Goal: Transaction & Acquisition: Purchase product/service

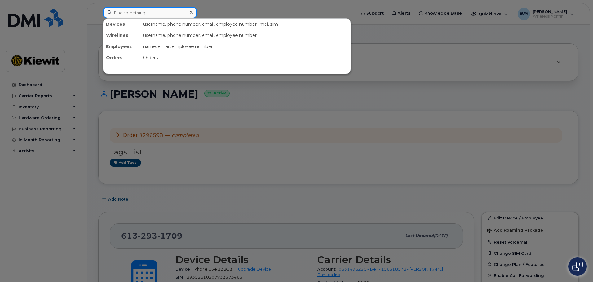
click at [164, 13] on input at bounding box center [150, 12] width 94 height 11
click at [206, 12] on div at bounding box center [296, 141] width 593 height 282
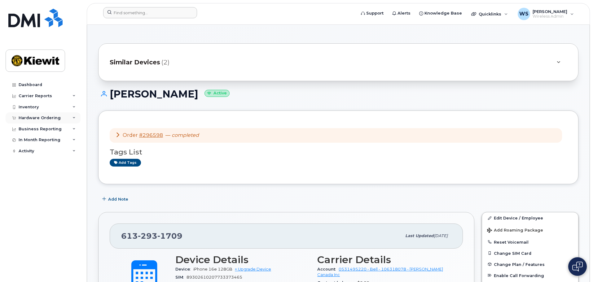
click at [36, 118] on div "Hardware Ordering" at bounding box center [40, 118] width 42 height 5
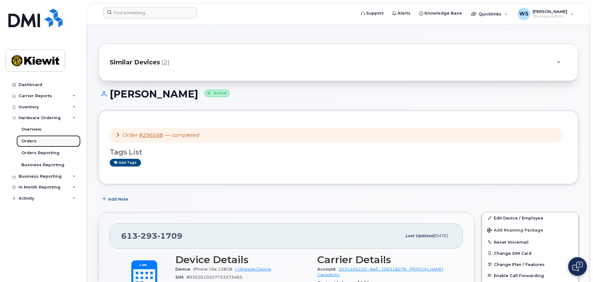
click at [27, 138] on link "Orders" at bounding box center [48, 141] width 64 height 12
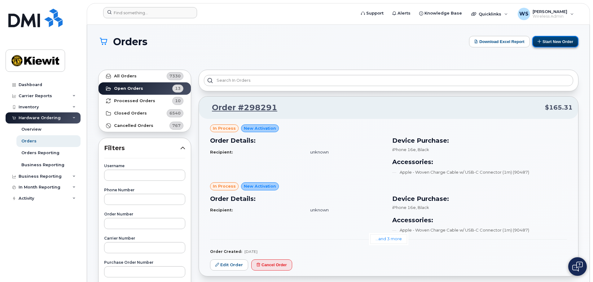
click at [554, 44] on button "Start New Order" at bounding box center [556, 41] width 46 height 11
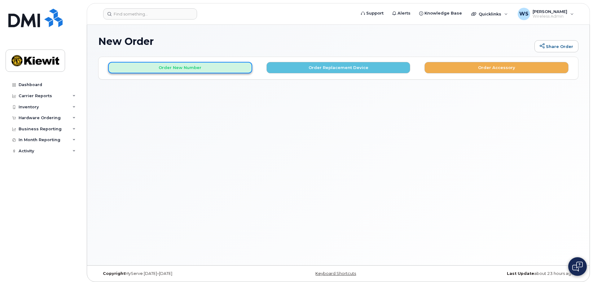
click at [175, 66] on button "Order New Number" at bounding box center [180, 67] width 144 height 11
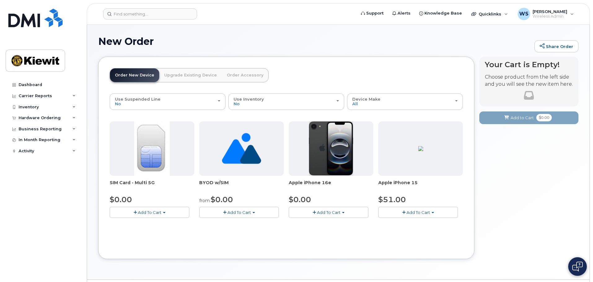
click at [336, 212] on span "Add To Cart" at bounding box center [329, 212] width 24 height 5
click at [328, 225] on link "$0.00 - 3 Year Activation (128GB)" at bounding box center [330, 224] width 80 height 8
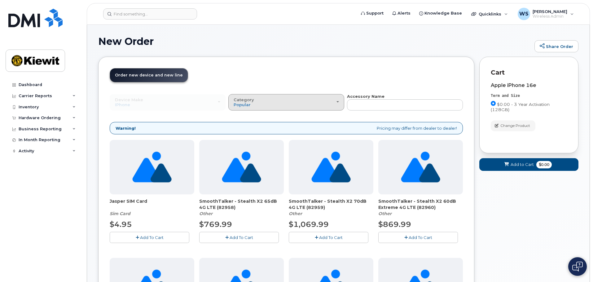
click at [283, 102] on div "Category Popular" at bounding box center [286, 103] width 105 height 10
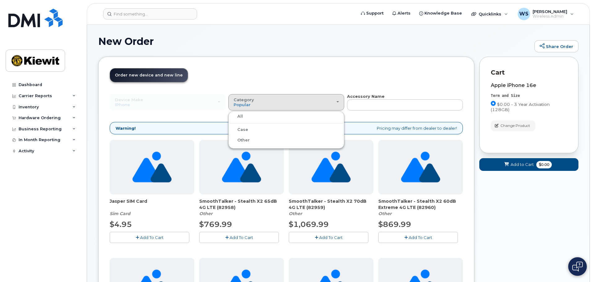
click at [245, 130] on label "Case" at bounding box center [239, 129] width 18 height 7
click at [0, 0] on input "Case" at bounding box center [0, 0] width 0 height 0
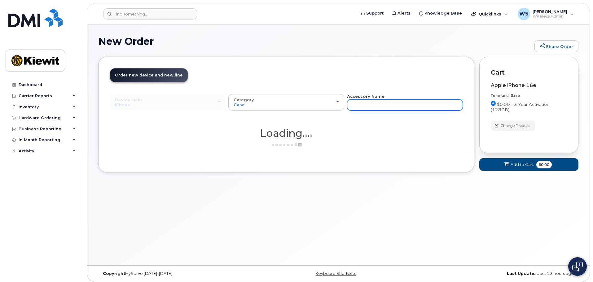
click at [372, 108] on input "text" at bounding box center [405, 105] width 116 height 11
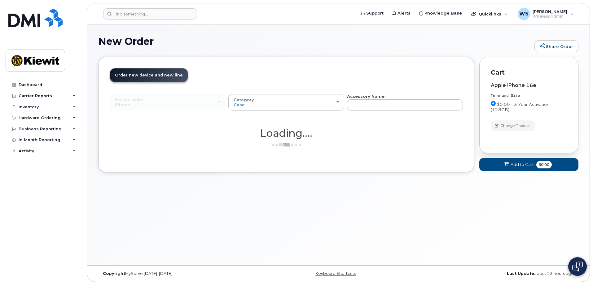
drag, startPoint x: 376, startPoint y: 118, endPoint x: 388, endPoint y: 120, distance: 12.3
click at [388, 120] on div "Device Make All Android Cell Phone HUB iPhone Modem Tablet All Android Cell Pho…" at bounding box center [286, 108] width 353 height 29
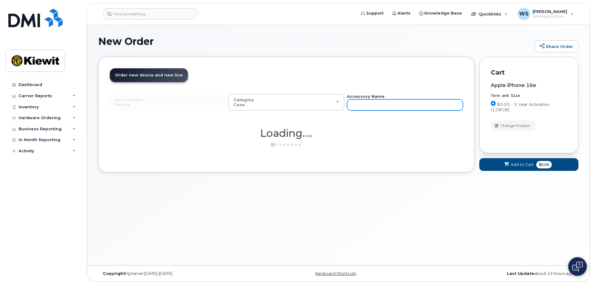
drag, startPoint x: 387, startPoint y: 104, endPoint x: 387, endPoint y: 109, distance: 5.0
click at [387, 104] on input "text" at bounding box center [405, 105] width 116 height 11
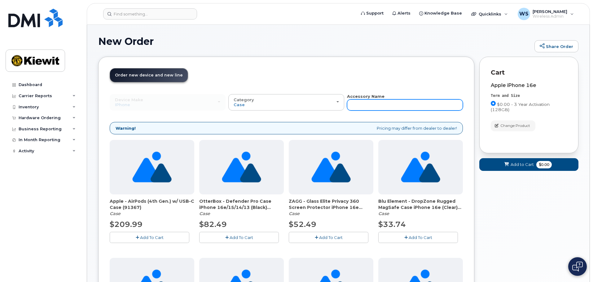
drag, startPoint x: 387, startPoint y: 111, endPoint x: 391, endPoint y: 105, distance: 6.7
click at [390, 101] on input "text" at bounding box center [405, 105] width 116 height 11
type input "otterbox"
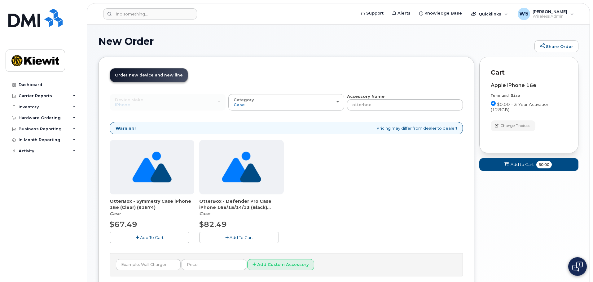
click at [246, 235] on span "Add To Cart" at bounding box center [242, 237] width 24 height 5
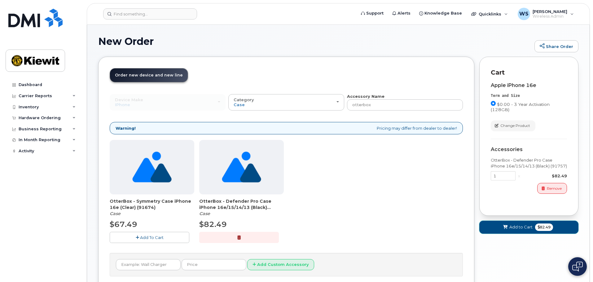
click at [542, 228] on span "$82.49" at bounding box center [544, 227] width 18 height 7
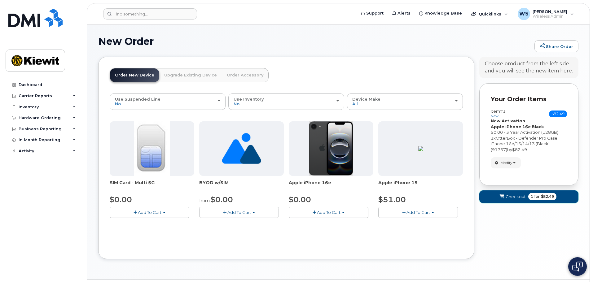
click at [516, 196] on span "Checkout" at bounding box center [516, 197] width 20 height 6
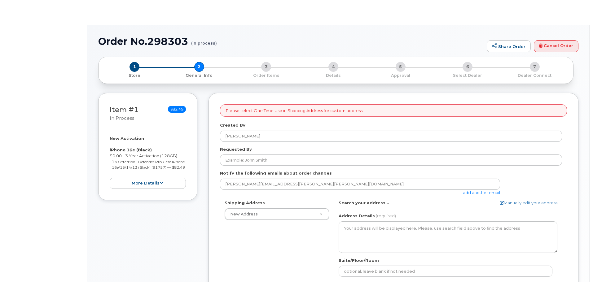
select select
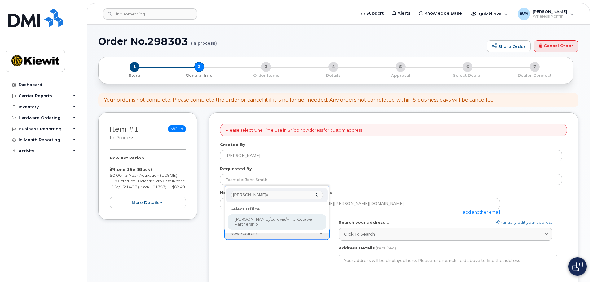
type input "kiewit/e"
select select
type textarea "2440 Don Reid Dr Ottawa Ontario K1H 1E1"
type input "[PERSON_NAME]"
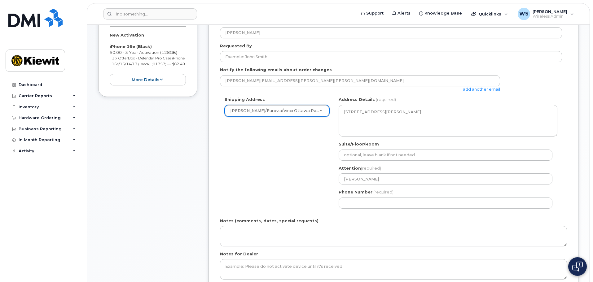
scroll to position [124, 0]
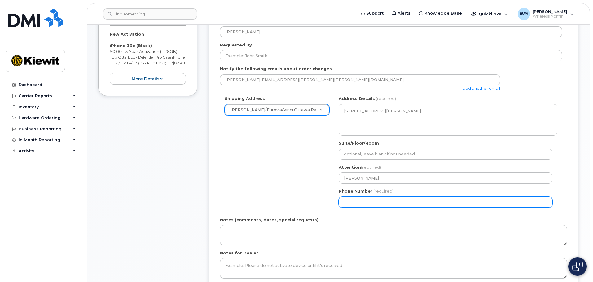
click at [382, 201] on input "Phone Number" at bounding box center [446, 202] width 214 height 11
select select
type input "613298981"
select select
type input "6132989818"
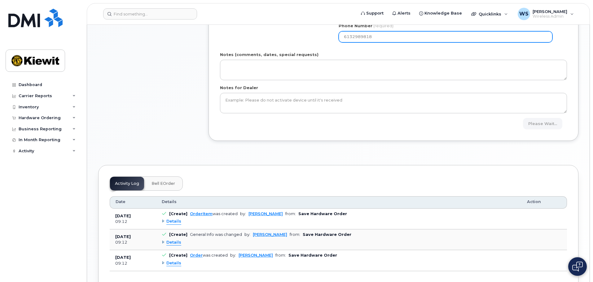
scroll to position [270, 0]
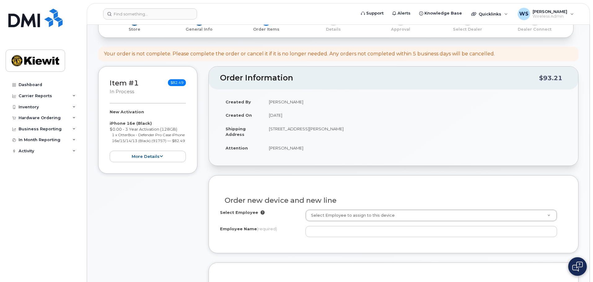
scroll to position [62, 0]
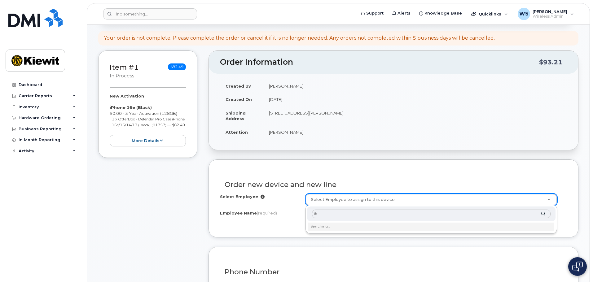
type input "t"
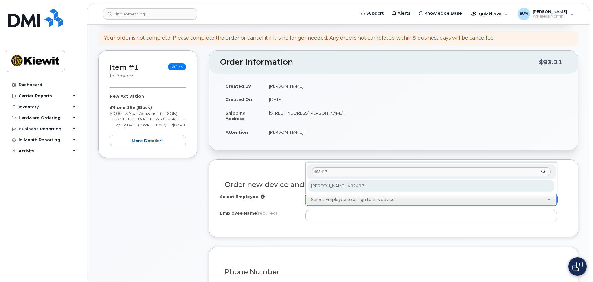
type input "492417"
type input "1435395"
type input "Thomas Lafave"
select select
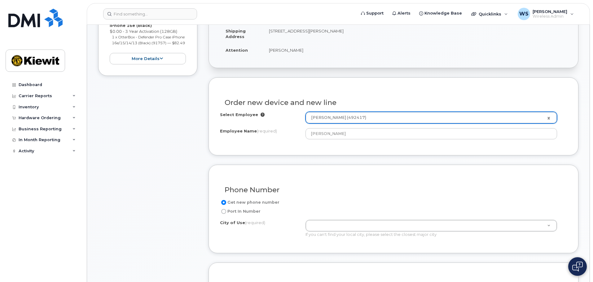
scroll to position [155, 0]
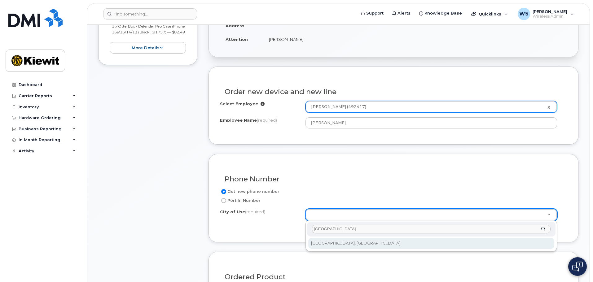
type input "Ottawa"
type input "4580"
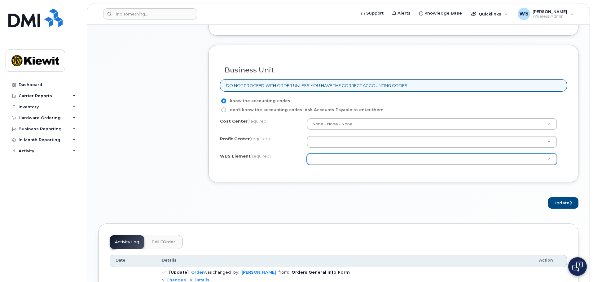
scroll to position [465, 0]
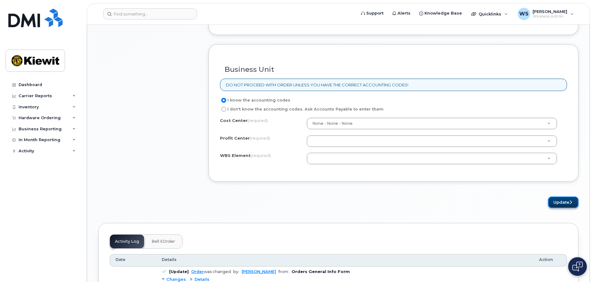
click at [562, 206] on button "Update" at bounding box center [563, 202] width 30 height 11
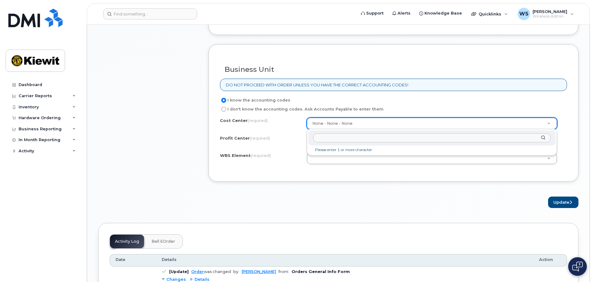
click at [334, 138] on input "text" at bounding box center [431, 138] width 237 height 9
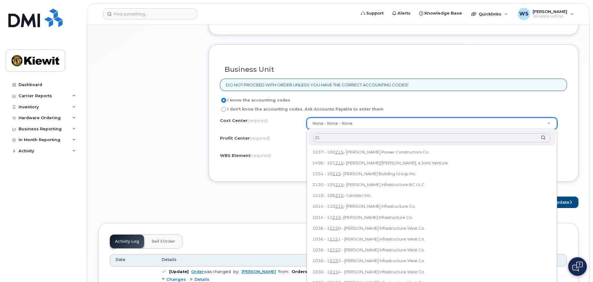
type input "2"
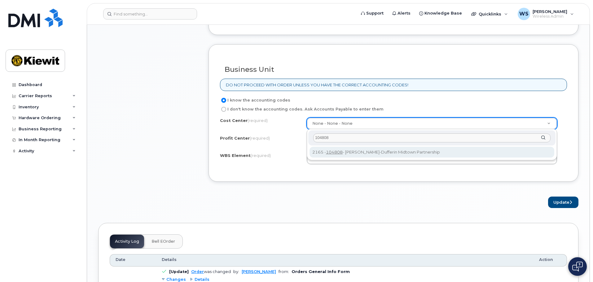
type input "104808"
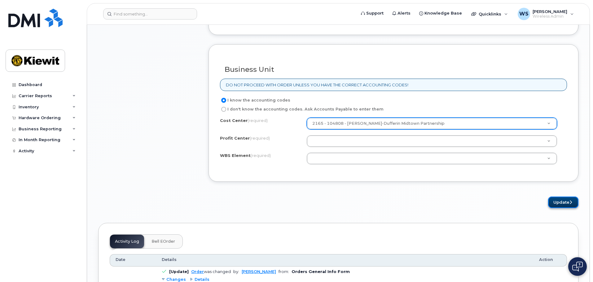
click at [567, 202] on button "Update" at bounding box center [563, 202] width 30 height 11
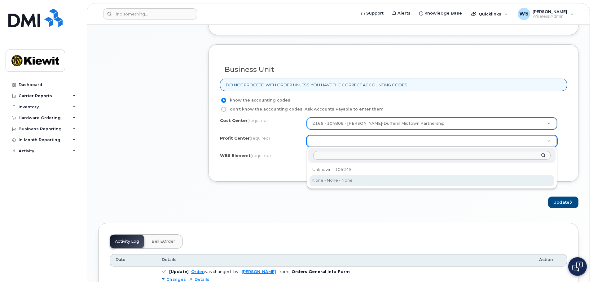
select select "None"
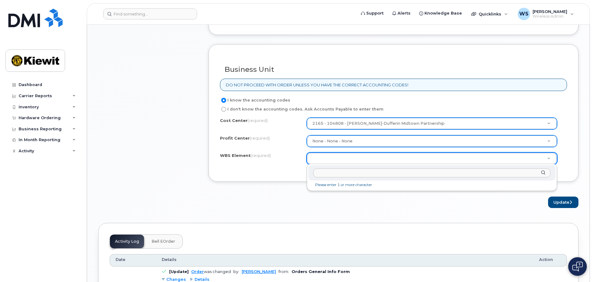
drag, startPoint x: 517, startPoint y: 231, endPoint x: 555, endPoint y: 216, distance: 40.4
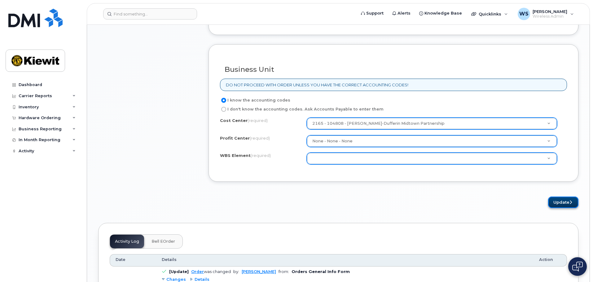
click at [569, 204] on button "Update" at bounding box center [563, 202] width 30 height 11
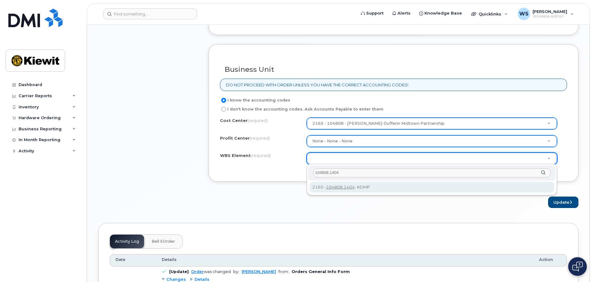
type input "104808.1404"
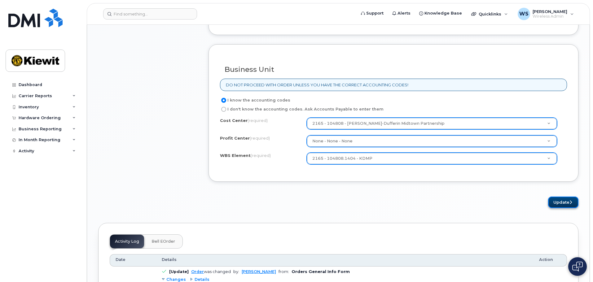
click at [564, 200] on button "Update" at bounding box center [563, 202] width 30 height 11
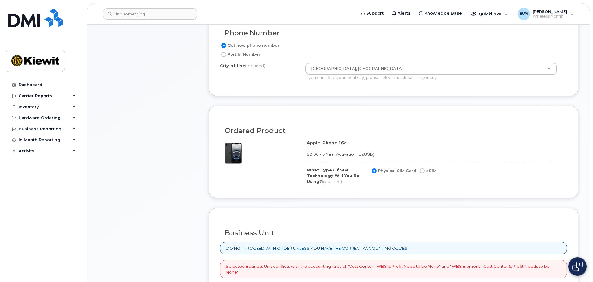
scroll to position [403, 0]
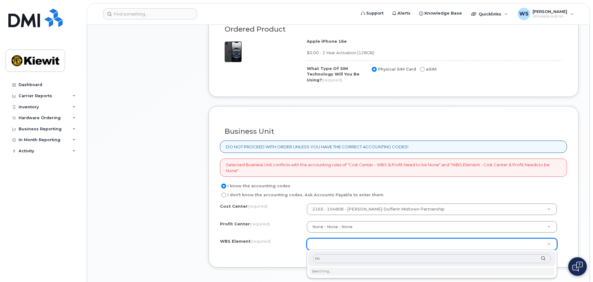
type input "n"
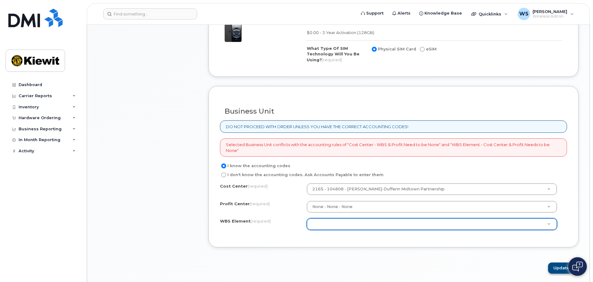
scroll to position [434, 0]
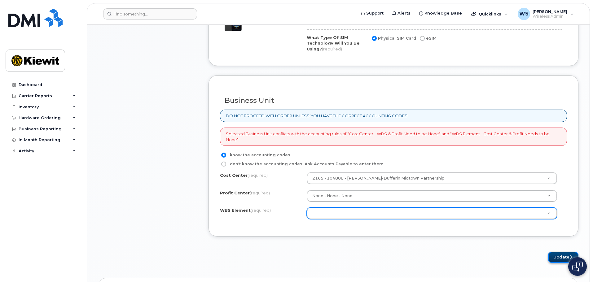
click at [569, 256] on button "Update" at bounding box center [563, 257] width 30 height 11
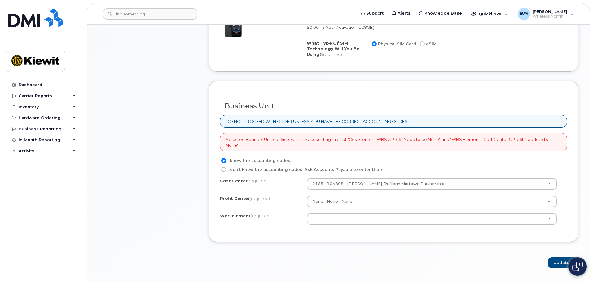
scroll to position [434, 0]
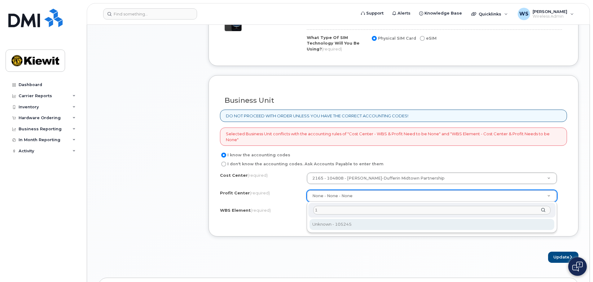
type input "1"
select select "105245"
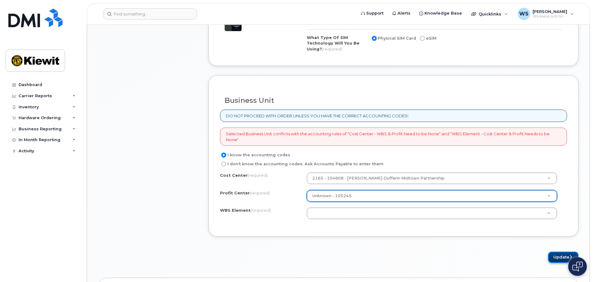
click at [559, 257] on button "Update" at bounding box center [563, 257] width 30 height 11
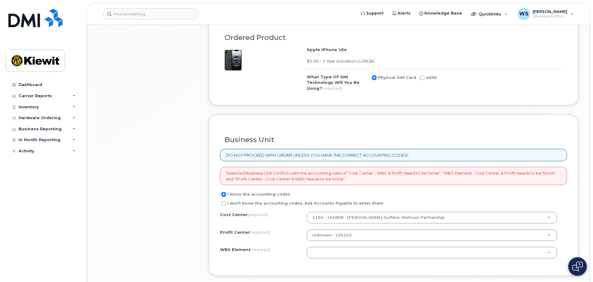
scroll to position [434, 0]
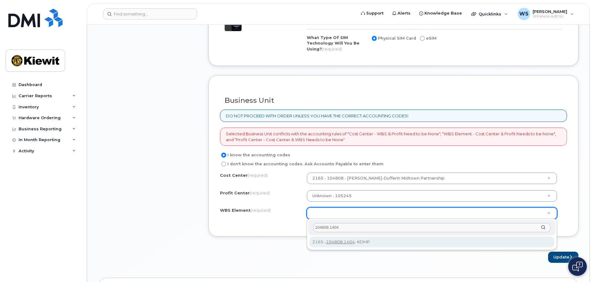
type input "104808.1404"
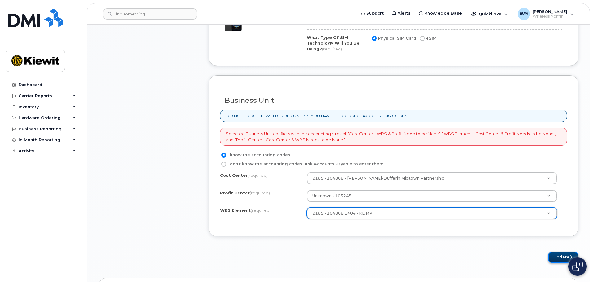
click at [563, 255] on button "Update" at bounding box center [563, 257] width 30 height 11
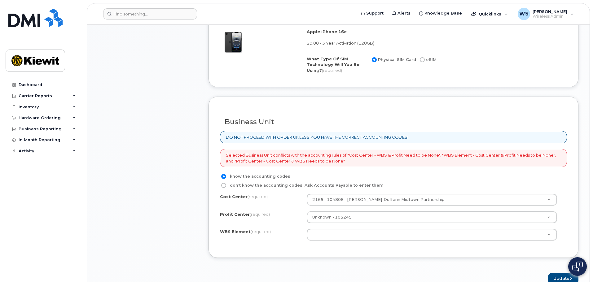
scroll to position [434, 0]
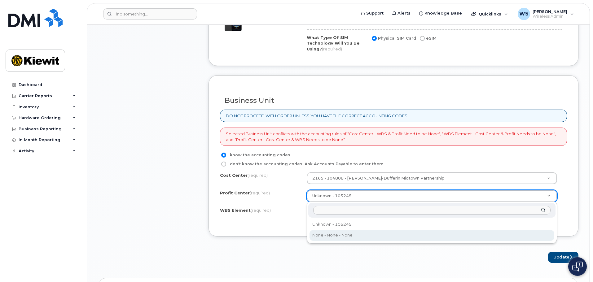
select select "None"
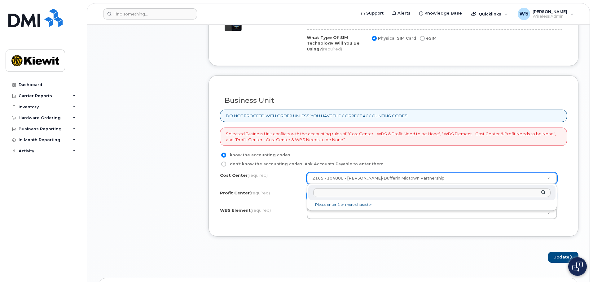
type input "o"
type input "non"
type input "None"
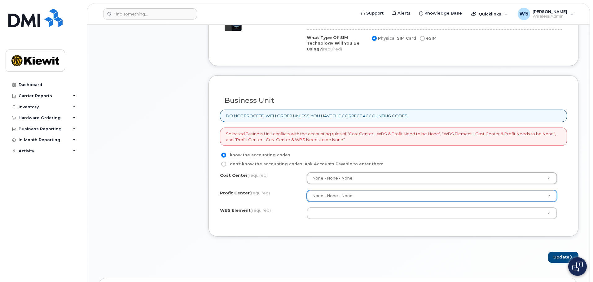
click at [402, 254] on div "Update" at bounding box center [394, 257] width 370 height 11
click at [559, 259] on button "Update" at bounding box center [563, 257] width 30 height 11
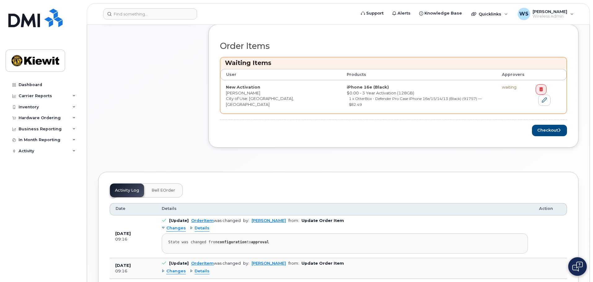
scroll to position [217, 0]
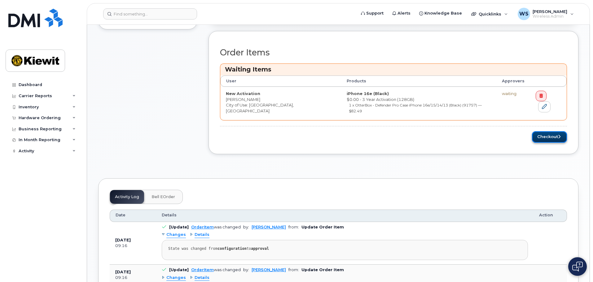
click at [551, 131] on button "Checkout" at bounding box center [549, 136] width 35 height 11
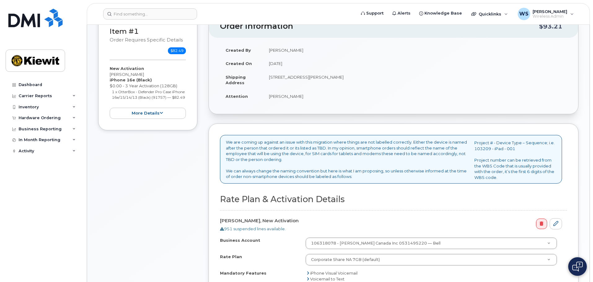
scroll to position [248, 0]
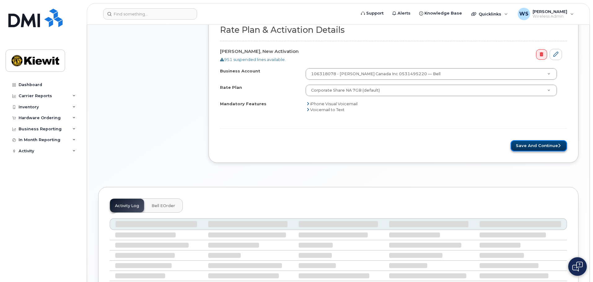
click at [543, 147] on button "Save and Continue" at bounding box center [539, 145] width 56 height 11
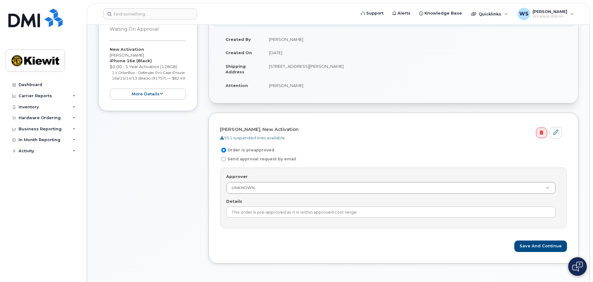
scroll to position [93, 0]
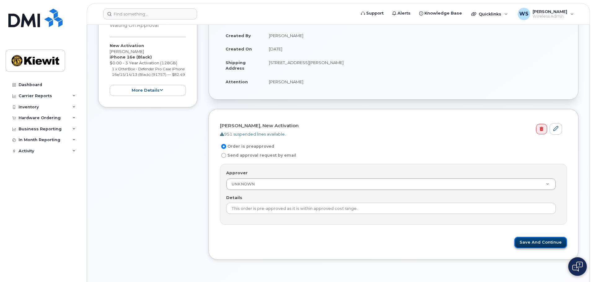
click at [542, 244] on button "Save and Continue" at bounding box center [541, 242] width 53 height 11
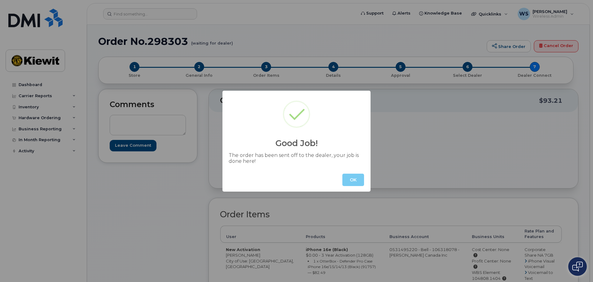
click at [356, 180] on button "OK" at bounding box center [354, 180] width 22 height 12
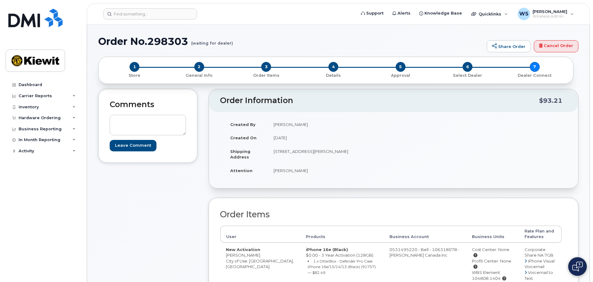
click at [163, 38] on h1 "Order No.298303 (waiting for dealer)" at bounding box center [291, 41] width 386 height 11
copy h1 "298303"
click at [454, 109] on header "Order Information $93.21" at bounding box center [394, 100] width 370 height 23
